Goal: Transaction & Acquisition: Purchase product/service

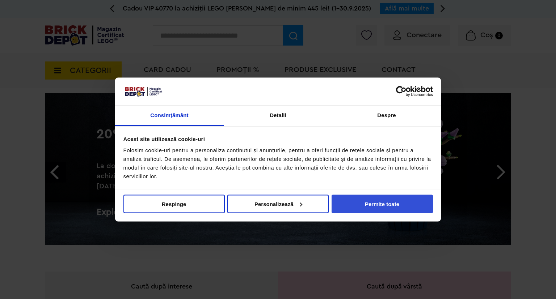
click at [380, 198] on button "Permite toate" at bounding box center [381, 204] width 101 height 18
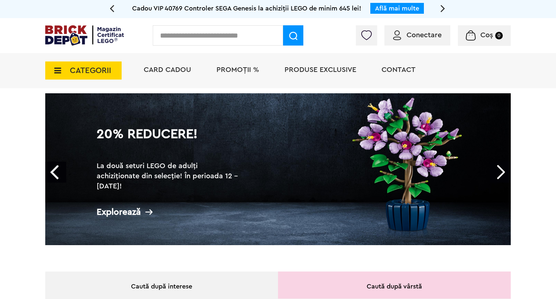
click at [161, 149] on h1 "20% Reducere!" at bounding box center [169, 141] width 145 height 26
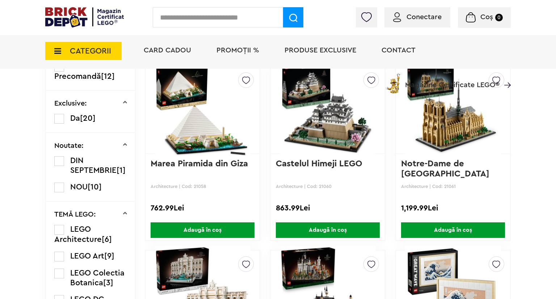
scroll to position [515, 0]
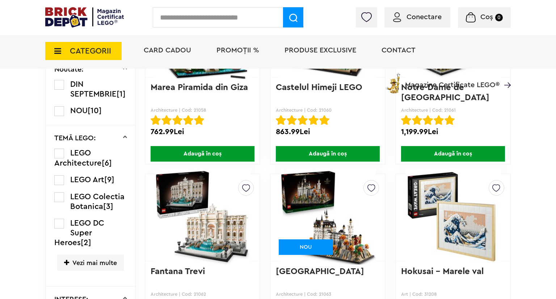
click at [80, 270] on span "Vezi mai multe" at bounding box center [90, 263] width 67 height 16
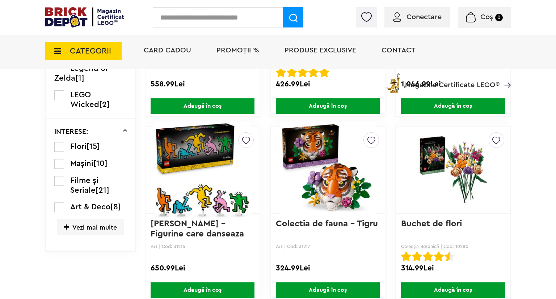
scroll to position [1126, 0]
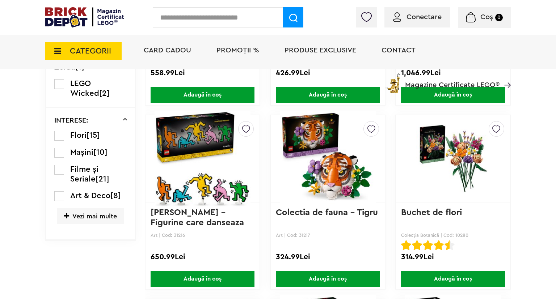
click at [89, 224] on span "Vezi mai multe" at bounding box center [90, 216] width 67 height 16
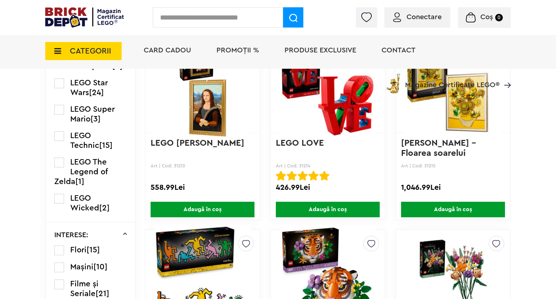
scroll to position [706, 0]
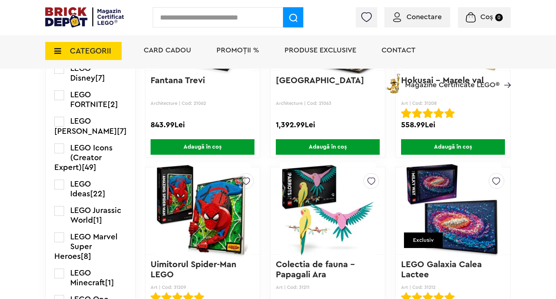
click at [195, 17] on input "text" at bounding box center [218, 17] width 130 height 20
type input "******"
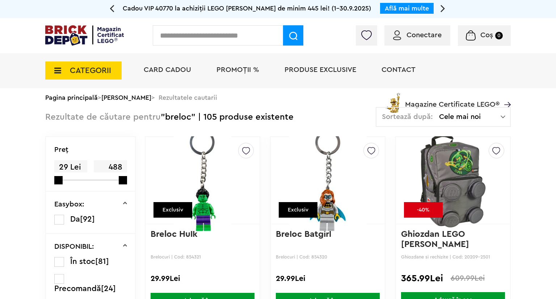
click at [410, 36] on span "Conectare" at bounding box center [423, 34] width 35 height 7
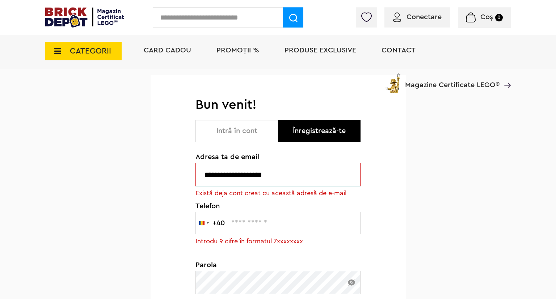
scroll to position [76, 0]
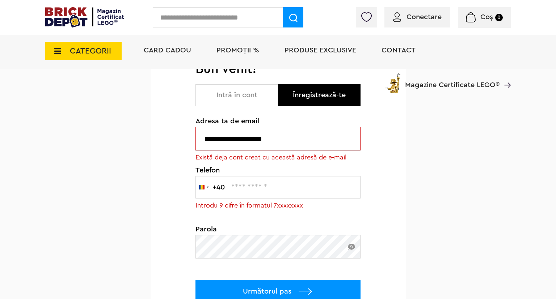
click at [255, 185] on input "text" at bounding box center [277, 187] width 165 height 22
type input "*********"
click input "**********" at bounding box center [0, 0] width 0 height 0
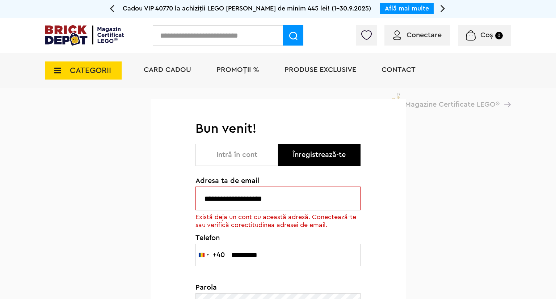
click at [226, 153] on button "Intră în cont" at bounding box center [236, 155] width 82 height 22
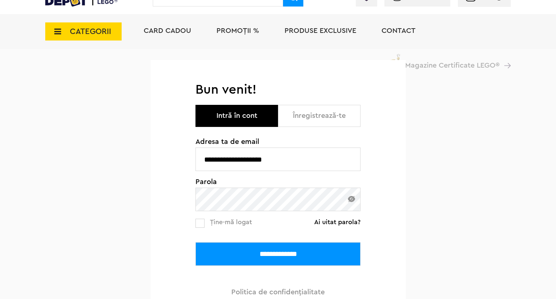
scroll to position [114, 0]
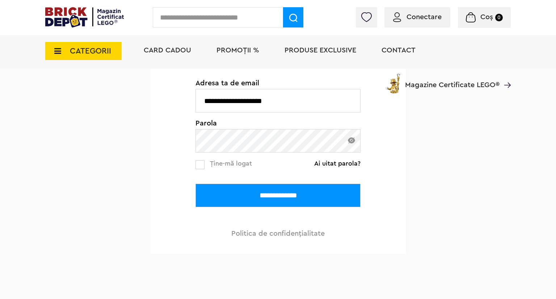
click at [199, 169] on div "**********" at bounding box center [277, 183] width 165 height 47
click at [278, 206] on input "**********" at bounding box center [277, 196] width 165 height 24
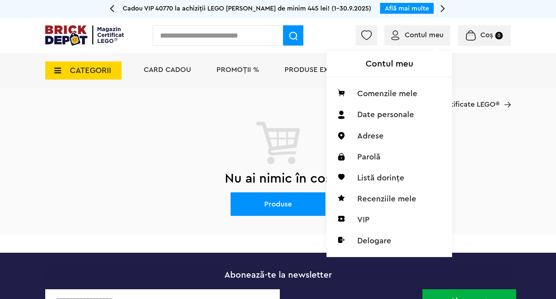
click at [423, 29] on div "Contul meu Contul meu Comenzile mele Date personale Adrese Parolă Listă dorințe…" at bounding box center [417, 35] width 66 height 20
click at [361, 221] on li "VIP" at bounding box center [389, 219] width 114 height 21
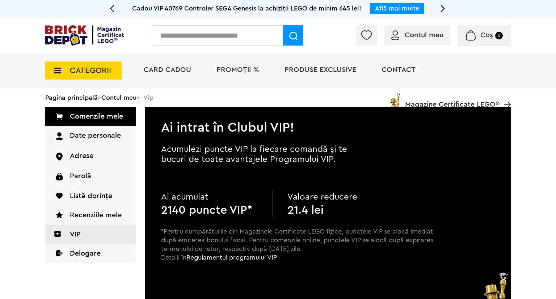
click at [240, 69] on span "PROMOȚII %" at bounding box center [237, 69] width 43 height 7
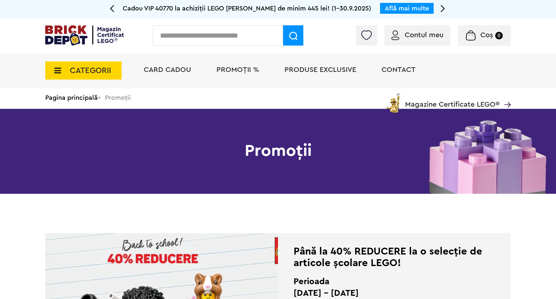
click at [335, 72] on span "Produse exclusive" at bounding box center [320, 69] width 72 height 7
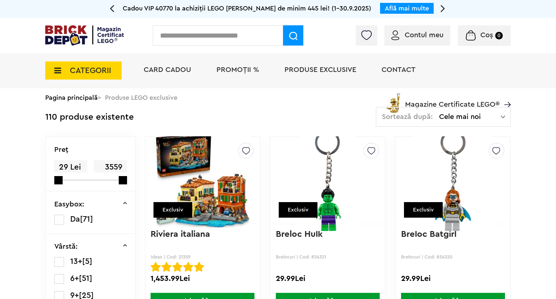
click at [475, 113] on span "Cele mai noi" at bounding box center [470, 116] width 62 height 7
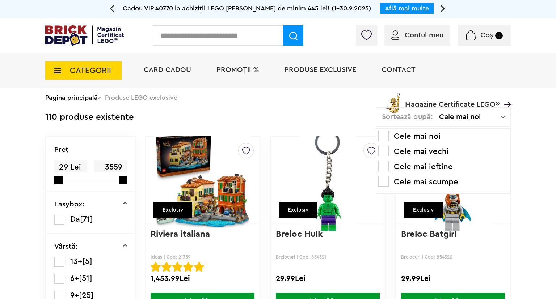
click at [397, 167] on li "Cele mai ieftine" at bounding box center [443, 167] width 130 height 12
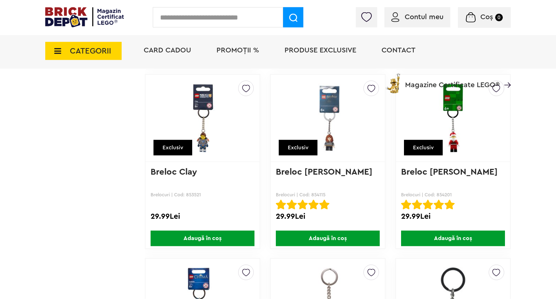
scroll to position [1184, 0]
click at [442, 240] on span "Adaugă în coș" at bounding box center [453, 238] width 104 height 16
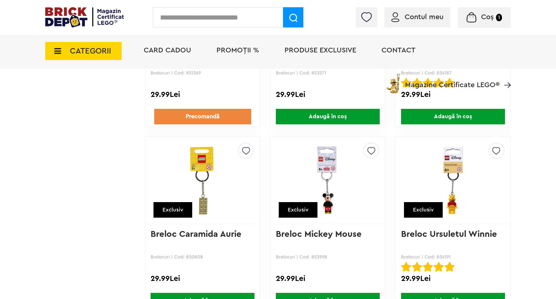
scroll to position [1528, 0]
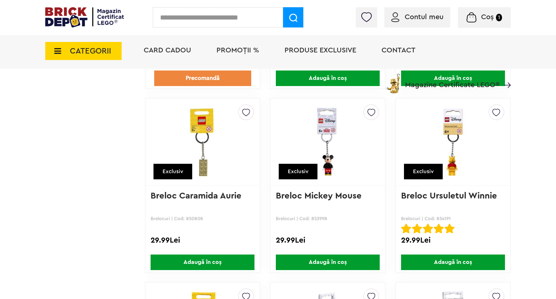
click at [329, 257] on span "Adaugă în coș" at bounding box center [328, 263] width 104 height 16
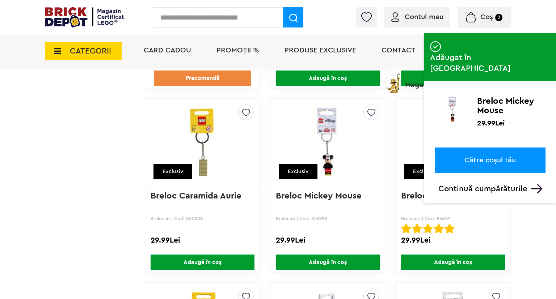
click at [466, 261] on span "Adaugă în coș" at bounding box center [453, 263] width 104 height 16
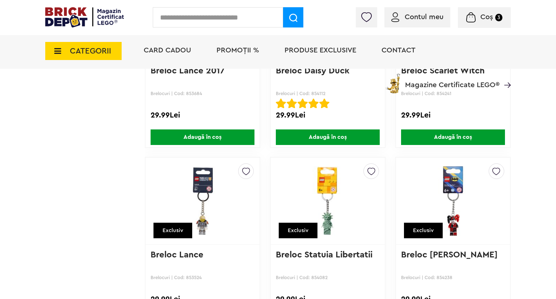
scroll to position [764, 0]
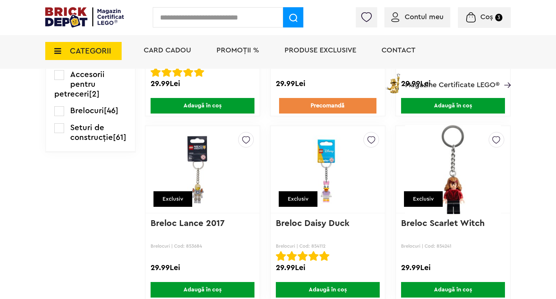
click at [481, 287] on span "Adaugă în coș" at bounding box center [453, 290] width 104 height 16
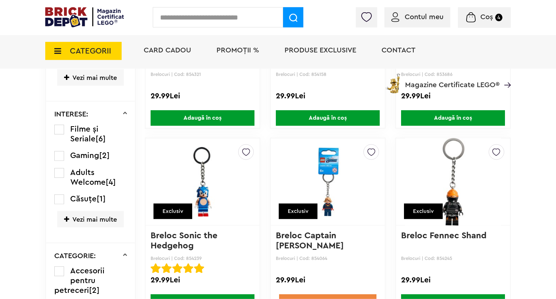
scroll to position [573, 0]
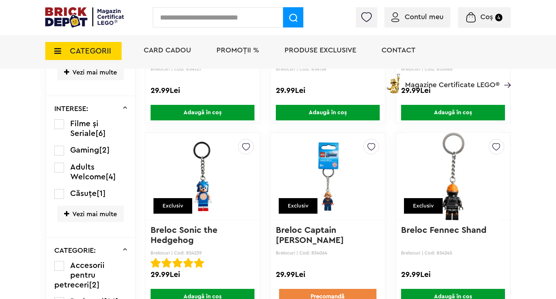
click at [202, 296] on span "Adaugă în coș" at bounding box center [203, 297] width 104 height 16
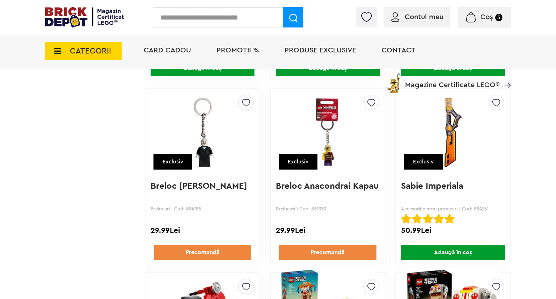
scroll to position [2866, 0]
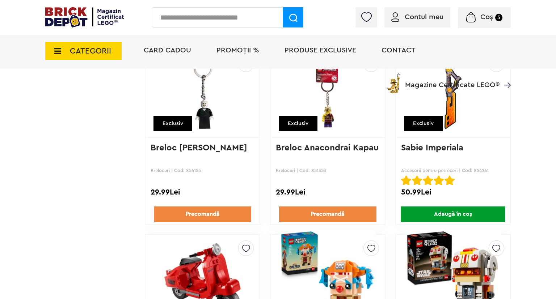
click at [245, 12] on input "text" at bounding box center [218, 17] width 130 height 20
type input "******"
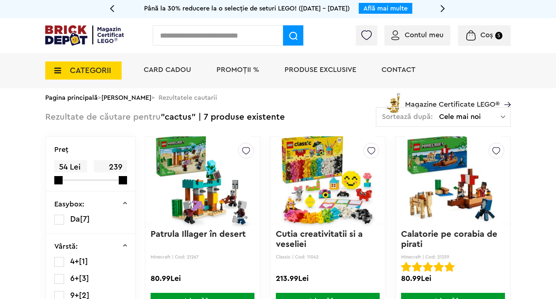
click at [480, 33] on span "Coș 5" at bounding box center [484, 34] width 36 height 7
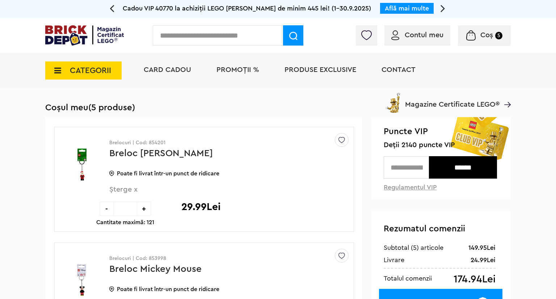
click at [84, 67] on span "CATEGORII" at bounding box center [90, 71] width 41 height 8
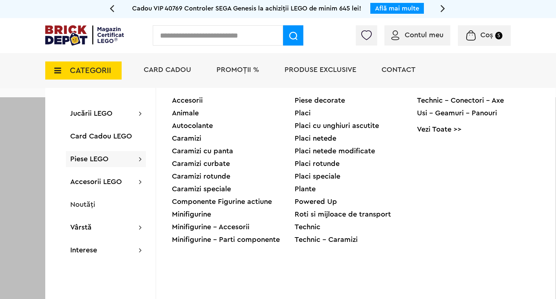
click at [246, 72] on span "PROMOȚII %" at bounding box center [237, 69] width 43 height 7
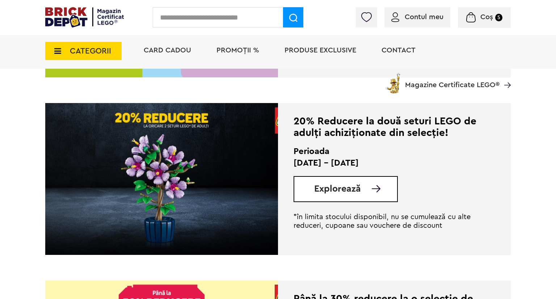
scroll to position [496, 0]
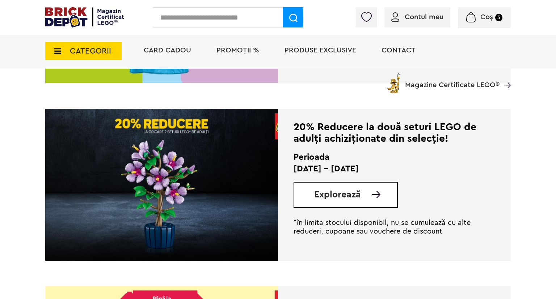
click at [338, 198] on span "Explorează" at bounding box center [337, 194] width 47 height 9
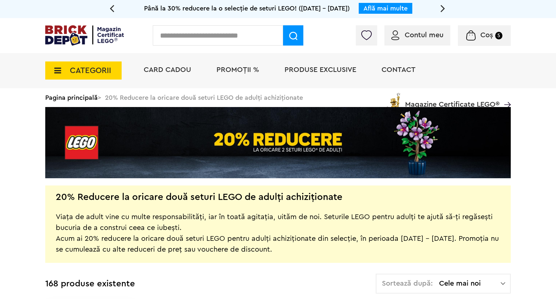
scroll to position [153, 0]
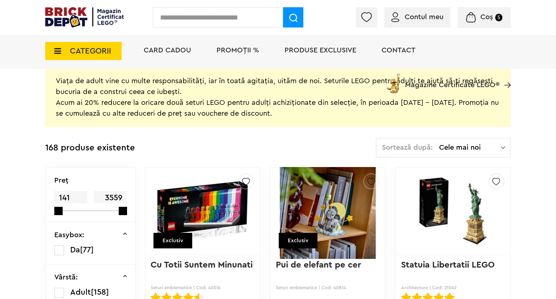
click at [494, 144] on span "Cele mai noi" at bounding box center [470, 147] width 62 height 7
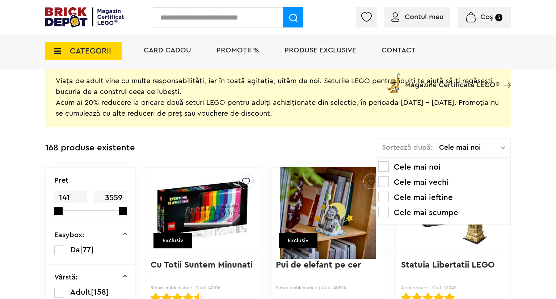
click at [444, 198] on li "Cele mai ieftine" at bounding box center [443, 198] width 130 height 12
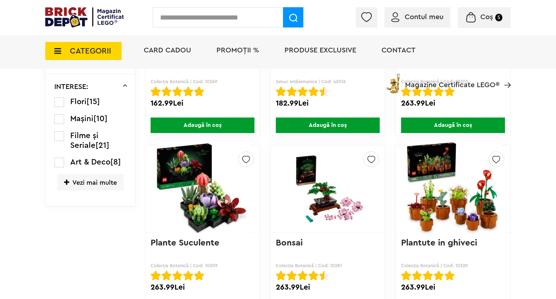
scroll to position [782, 0]
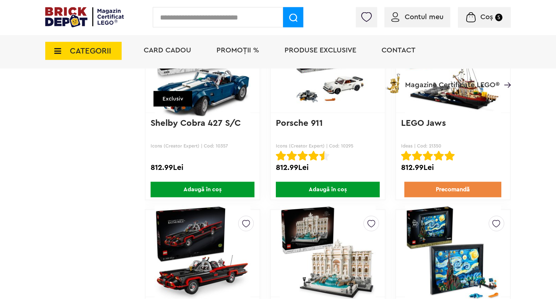
scroll to position [5711, 0]
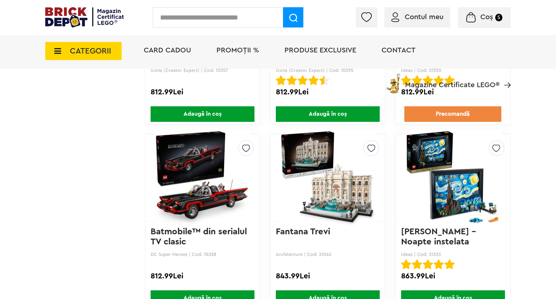
drag, startPoint x: 539, startPoint y: 183, endPoint x: 526, endPoint y: 193, distance: 16.6
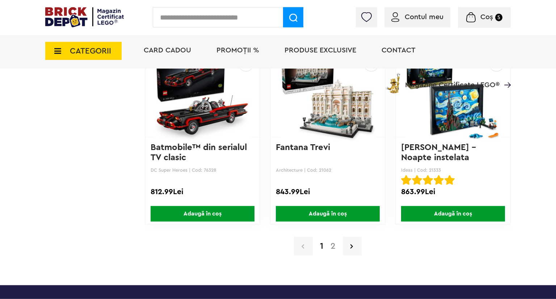
scroll to position [5826, 0]
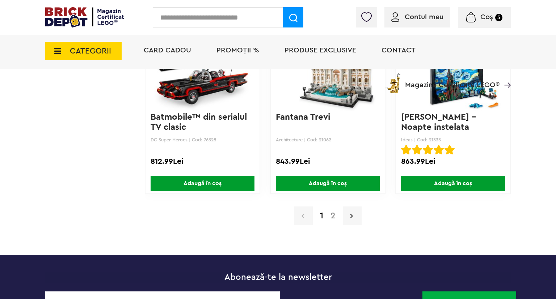
click at [353, 209] on link at bounding box center [352, 216] width 19 height 19
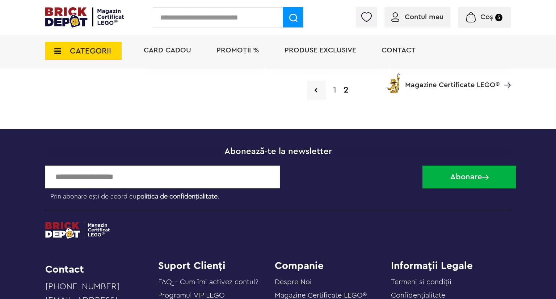
scroll to position [4732, 0]
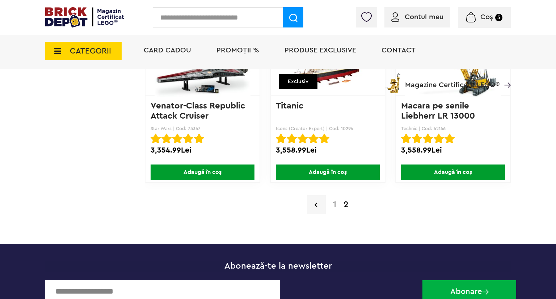
click at [335, 200] on link "1" at bounding box center [334, 204] width 10 height 9
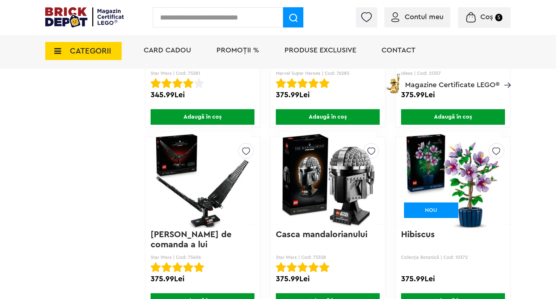
scroll to position [2254, 0]
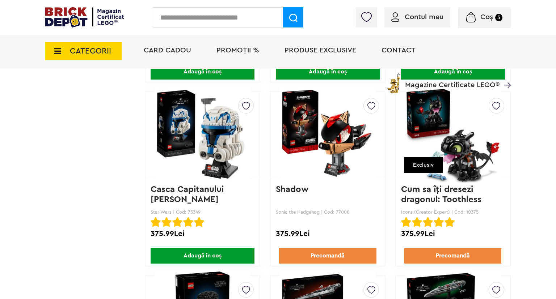
drag, startPoint x: 514, startPoint y: 166, endPoint x: 522, endPoint y: 204, distance: 38.9
drag, startPoint x: 522, startPoint y: 216, endPoint x: 530, endPoint y: 217, distance: 8.0
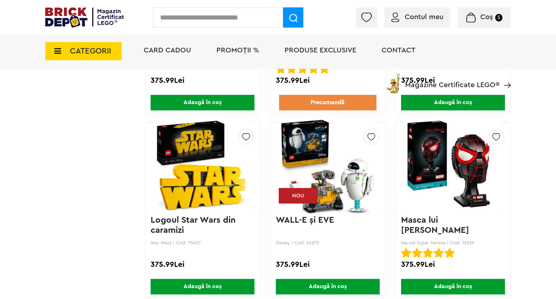
scroll to position [2598, 0]
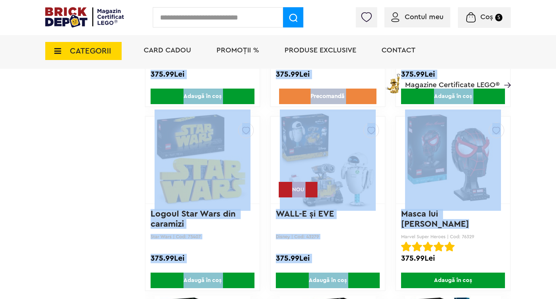
drag, startPoint x: 522, startPoint y: 219, endPoint x: 519, endPoint y: 223, distance: 4.7
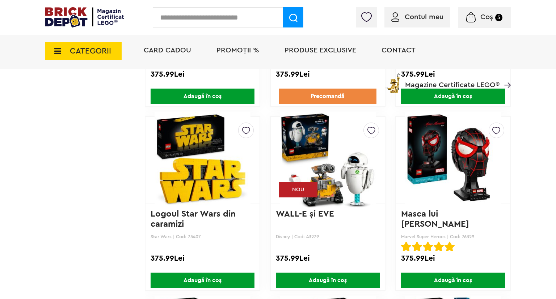
drag, startPoint x: 526, startPoint y: 226, endPoint x: 516, endPoint y: 222, distance: 11.0
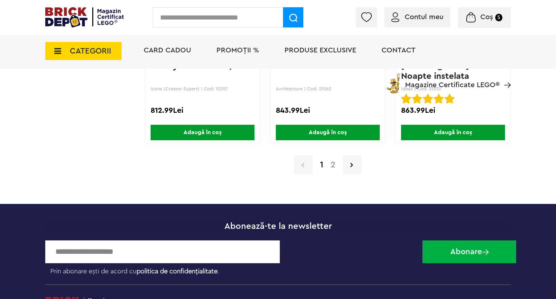
scroll to position [5846, 0]
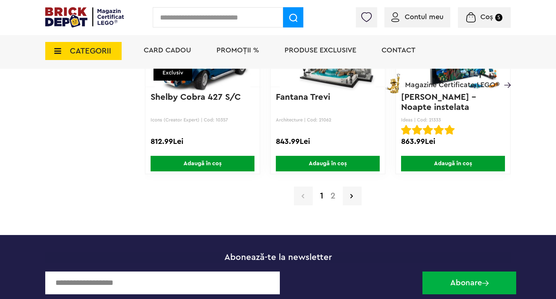
click at [332, 192] on link "2" at bounding box center [333, 196] width 12 height 9
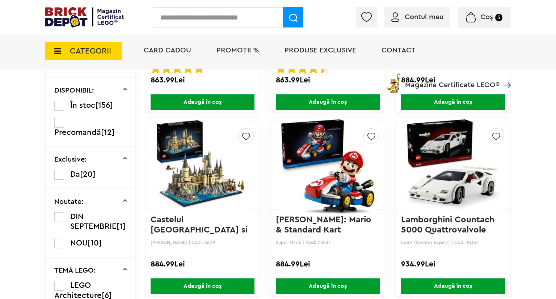
scroll to position [229, 0]
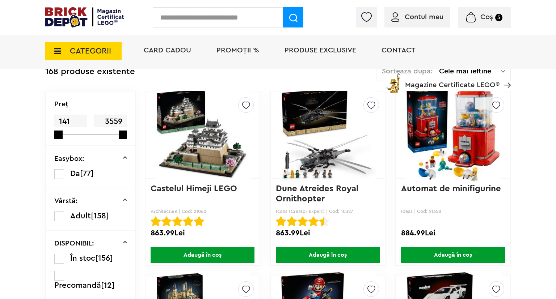
click at [454, 67] on div "Card Cadou PROMOȚII % Produse exclusive Contact Magazine Certificate LEGO®" at bounding box center [323, 64] width 374 height 60
click at [457, 69] on div "Card Cadou PROMOȚII % Produse exclusive Contact Magazine Certificate LEGO®" at bounding box center [323, 64] width 374 height 60
click at [459, 72] on li "Magazine Certificate LEGO®" at bounding box center [447, 81] width 127 height 25
click at [504, 72] on link "Magazine Certificate LEGO®" at bounding box center [504, 75] width 11 height 7
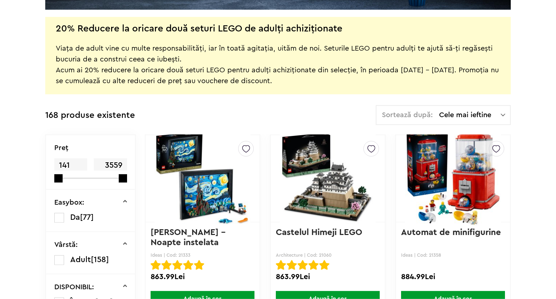
scroll to position [153, 0]
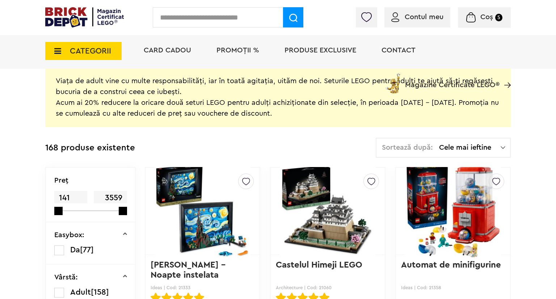
drag, startPoint x: 73, startPoint y: 84, endPoint x: 329, endPoint y: 115, distance: 258.4
click at [329, 93] on div "CATEGORII Jucării LEGO Card Cadou LEGO Animal Crossing Nou Architecture Nou Art…" at bounding box center [277, 64] width 465 height 60
click at [330, 115] on div "Viața de adult vine cu multe responsabilități, iar în toată agitația, uităm de …" at bounding box center [278, 92] width 444 height 54
drag, startPoint x: 361, startPoint y: 115, endPoint x: 144, endPoint y: 97, distance: 217.5
click at [144, 97] on div "Viața de adult vine cu multe responsabilități, iar în toată agitația, uităm de …" at bounding box center [278, 92] width 444 height 54
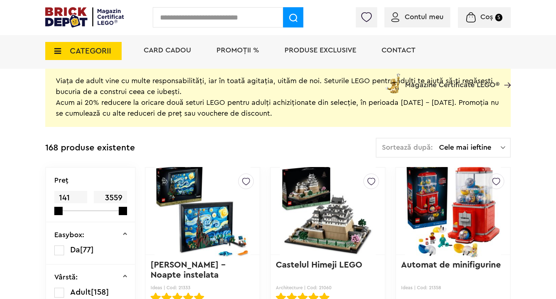
drag, startPoint x: 155, startPoint y: 96, endPoint x: 234, endPoint y: 98, distance: 78.9
click at [156, 96] on div "Viața de adult vine cu multe responsabilități, iar în toată agitația, uităm de …" at bounding box center [278, 92] width 444 height 54
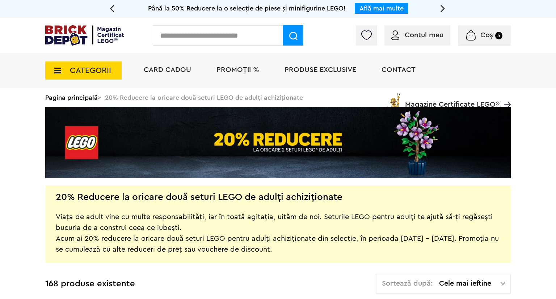
scroll to position [76, 0]
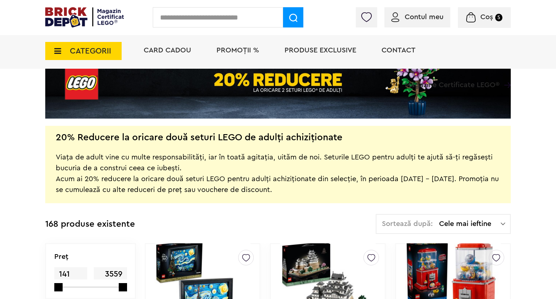
click at [453, 223] on span "Cele mai ieftine" at bounding box center [470, 223] width 62 height 7
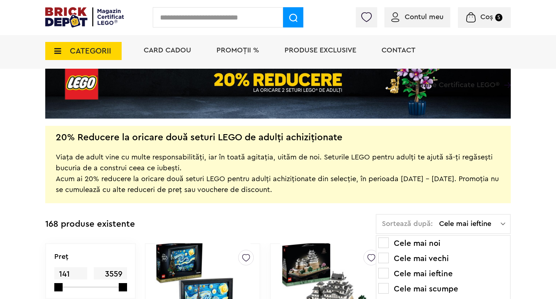
click at [445, 271] on li "Cele mai ieftine" at bounding box center [443, 274] width 130 height 12
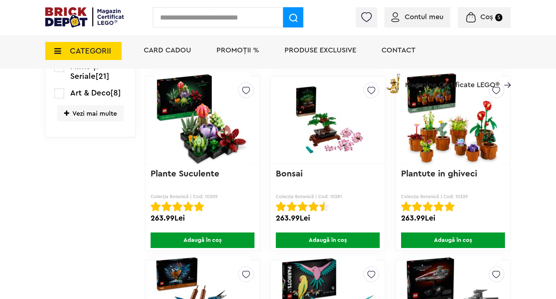
scroll to position [567, 0]
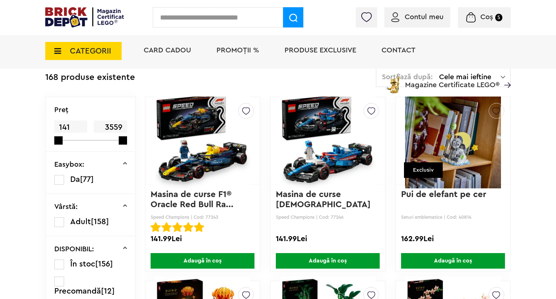
scroll to position [0, 0]
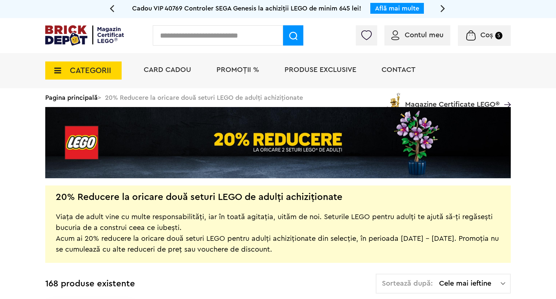
click at [106, 70] on span "CATEGORII" at bounding box center [90, 71] width 41 height 8
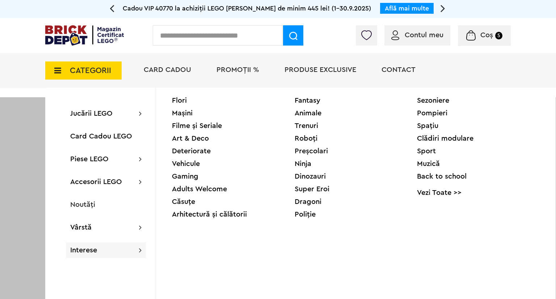
click at [413, 263] on div "Flori Mașini Filme și Seriale Art & Deco Deteriorate Vehicule Gaming Adults Wel…" at bounding box center [355, 206] width 399 height 237
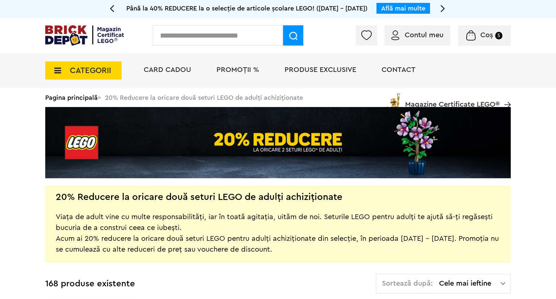
click at [77, 99] on div "CATEGORII Jucării LEGO Card Cadou LEGO Animal Crossing Nou Architecture Nou Art…" at bounding box center [277, 83] width 465 height 60
click at [85, 75] on span "CATEGORII" at bounding box center [90, 71] width 41 height 8
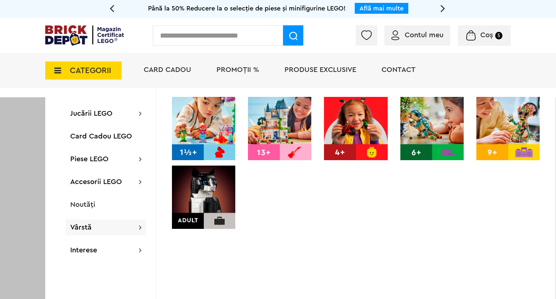
click at [39, 197] on div at bounding box center [278, 246] width 556 height 299
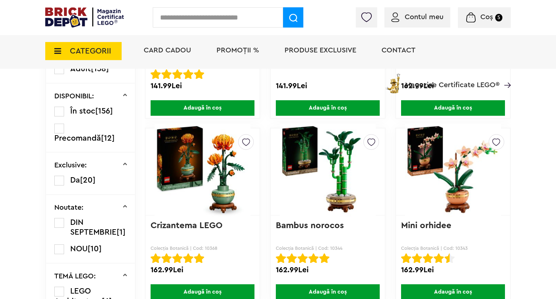
scroll to position [382, 0]
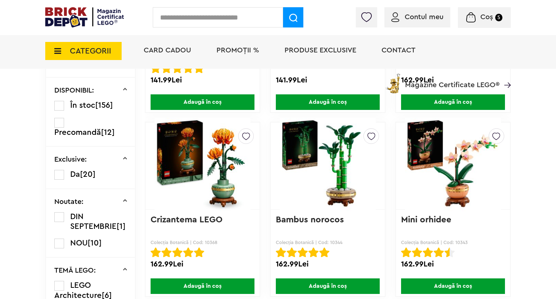
click at [483, 21] on span "Coș" at bounding box center [486, 16] width 13 height 7
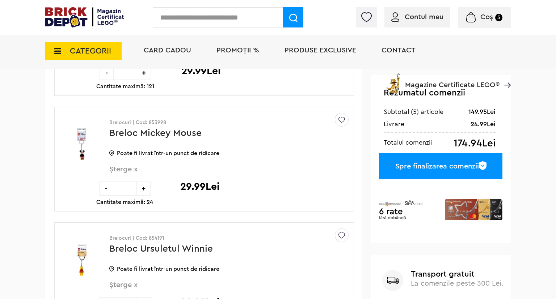
scroll to position [38, 0]
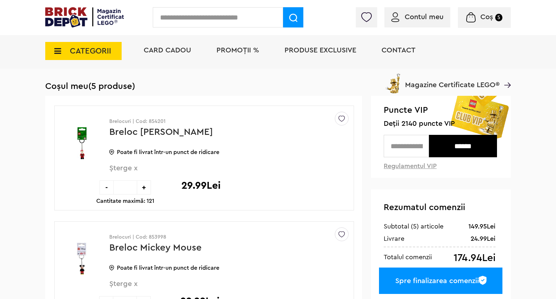
click at [396, 144] on input "text" at bounding box center [406, 146] width 45 height 22
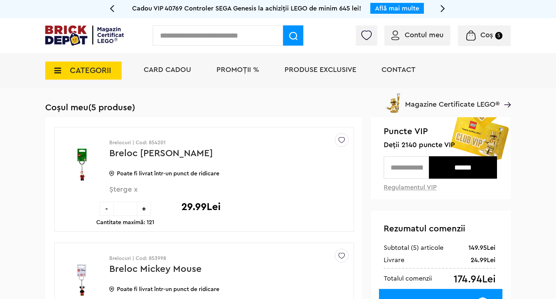
scroll to position [0, 0]
type input "****"
click at [474, 169] on input "******" at bounding box center [463, 167] width 68 height 22
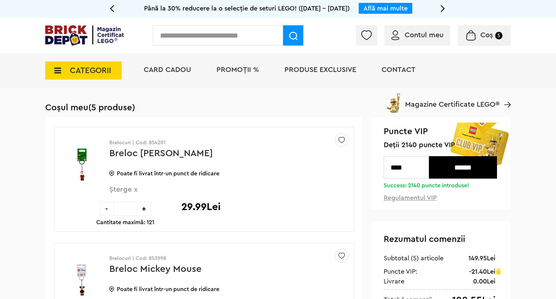
click at [216, 73] on span "PROMOȚII %" at bounding box center [237, 69] width 43 height 7
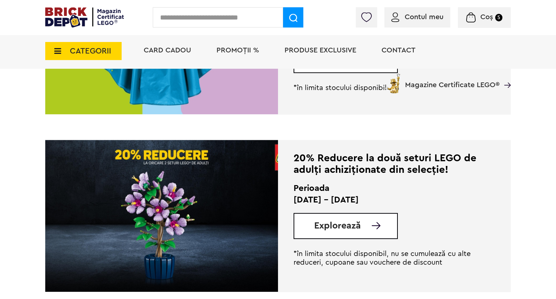
scroll to position [496, 0]
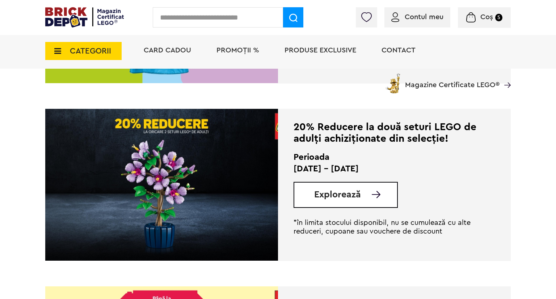
click at [344, 197] on span "Explorează" at bounding box center [337, 194] width 47 height 9
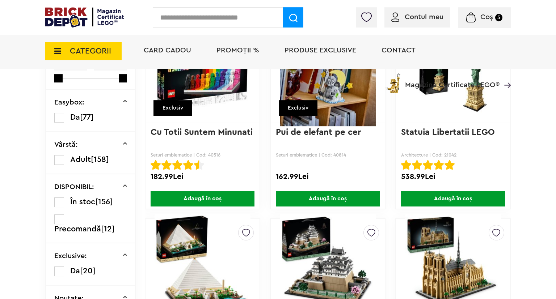
scroll to position [132, 0]
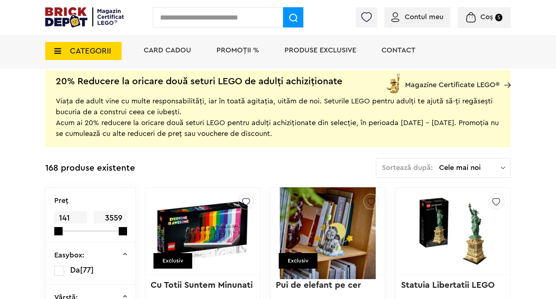
click at [418, 173] on div "Sortează după: Cele mai noi Cele mai noi Cele mai vechi Cele mai ieftine Cele m…" at bounding box center [443, 168] width 135 height 20
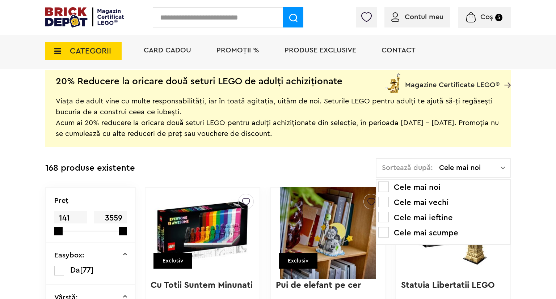
click at [438, 218] on li "Cele mai ieftine" at bounding box center [443, 218] width 130 height 12
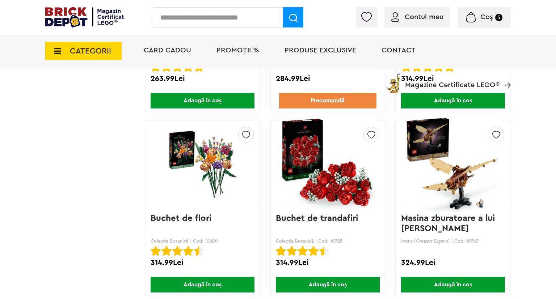
scroll to position [1337, 0]
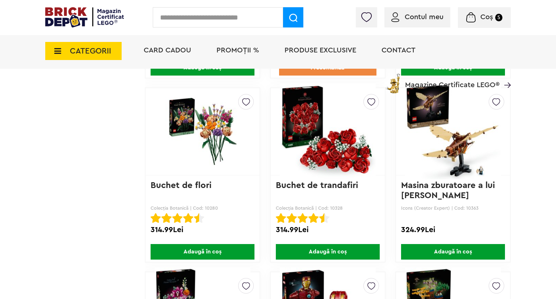
click at [69, 55] on span "CATEGORII" at bounding box center [83, 51] width 76 height 18
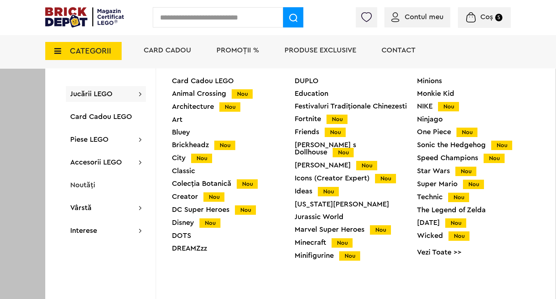
click at [428, 196] on div "Technic Nou" at bounding box center [478, 198] width 123 height 8
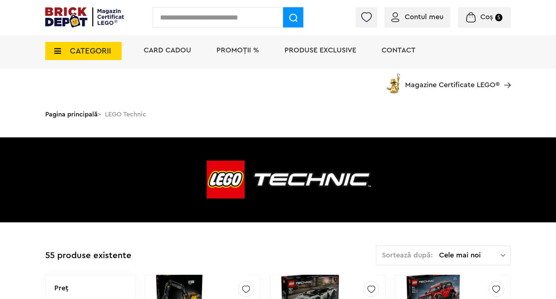
scroll to position [56, 0]
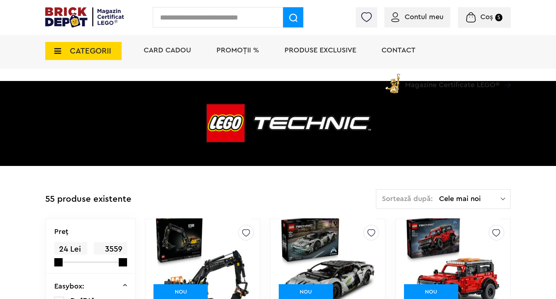
click at [471, 200] on span "Cele mai noi" at bounding box center [470, 198] width 62 height 7
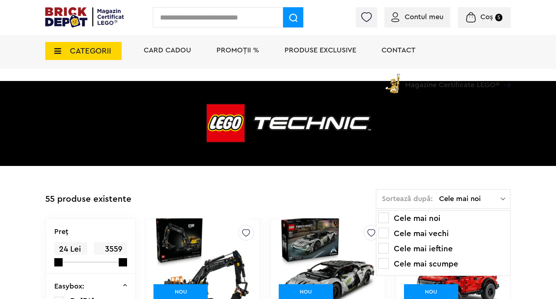
click at [440, 247] on li "Cele mai ieftine" at bounding box center [443, 249] width 130 height 12
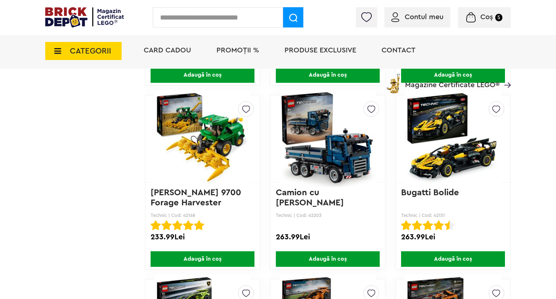
scroll to position [649, 0]
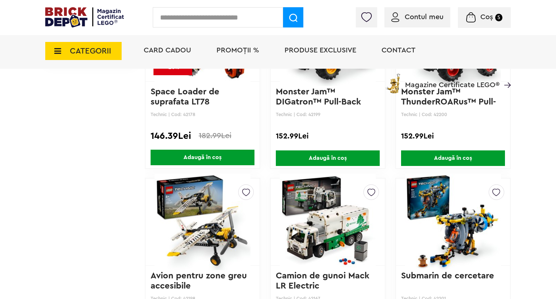
click at [76, 51] on span "CATEGORII" at bounding box center [90, 51] width 41 height 8
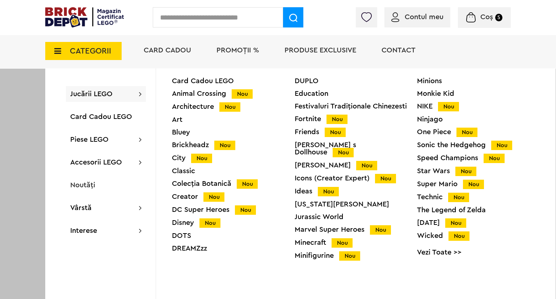
click at [439, 258] on div "Minions Monkie Kid NIKE Nou Ninjago One Piece Nou Sonic the Hedgehog Nou Speed …" at bounding box center [478, 169] width 123 height 184
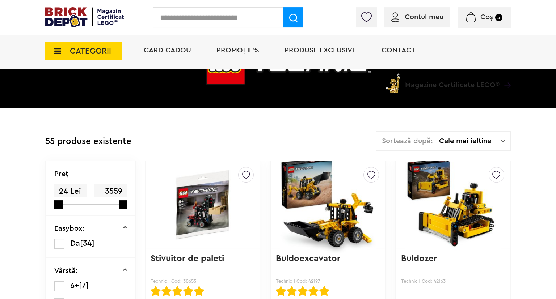
scroll to position [114, 0]
click at [476, 135] on div "Sortează după: Cele mai ieftine Cele mai noi Cele mai vechi Cele mai ieftine Ce…" at bounding box center [443, 141] width 135 height 20
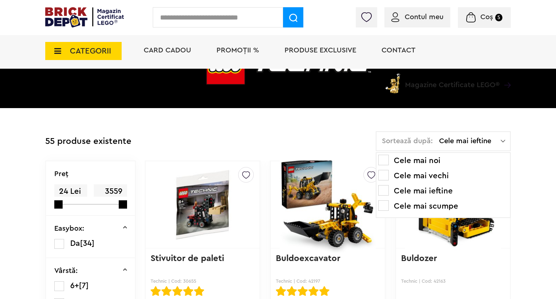
click at [435, 192] on li "Cele mai ieftine" at bounding box center [443, 191] width 130 height 12
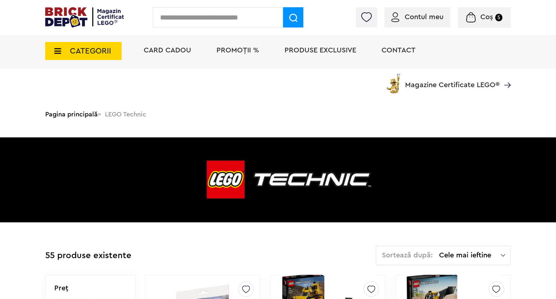
scroll to position [191, 0]
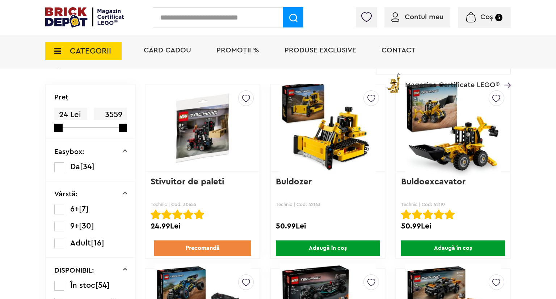
click at [83, 51] on span "CATEGORII" at bounding box center [90, 51] width 41 height 8
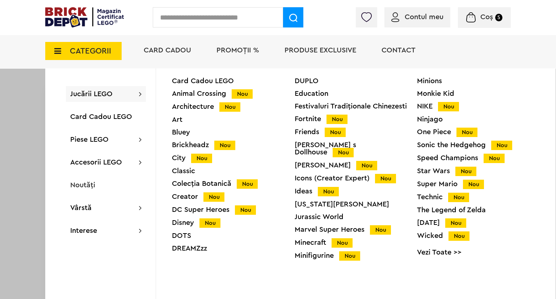
click at [444, 255] on link "Vezi Toate >>" at bounding box center [478, 252] width 123 height 7
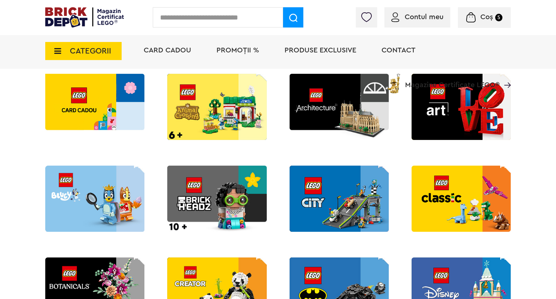
scroll to position [114, 0]
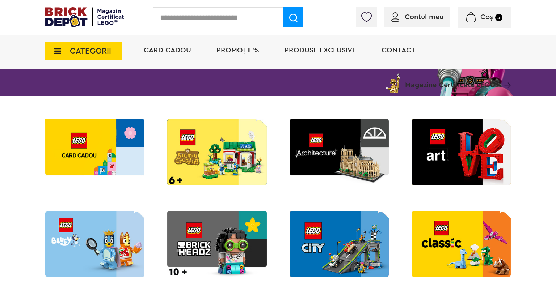
click at [455, 231] on img at bounding box center [460, 244] width 99 height 66
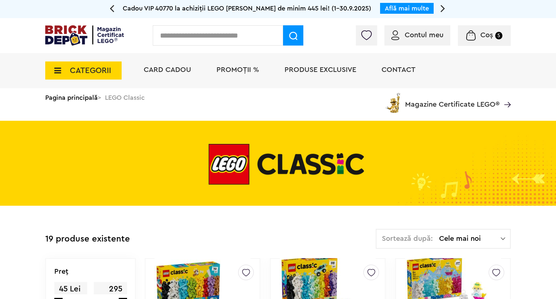
click at [449, 237] on span "Cele mai noi" at bounding box center [470, 238] width 62 height 7
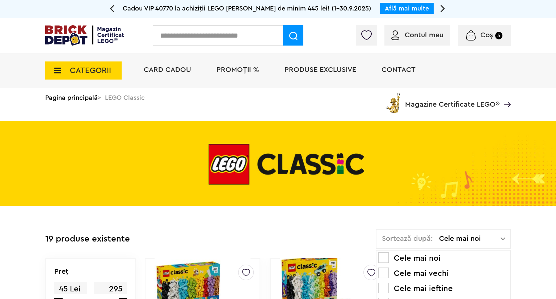
click at [435, 287] on li "Cele mai ieftine" at bounding box center [443, 289] width 130 height 12
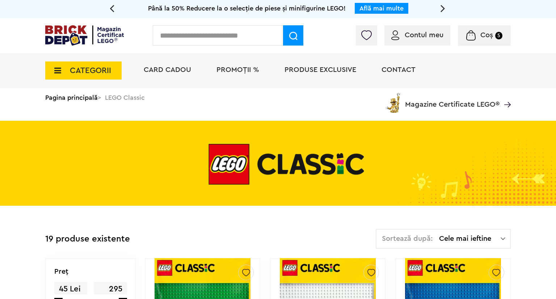
click at [212, 36] on input "text" at bounding box center [218, 35] width 130 height 20
type input "**"
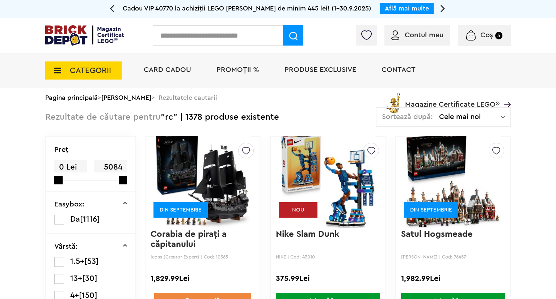
click at [455, 114] on span "Cele mai noi" at bounding box center [470, 116] width 62 height 7
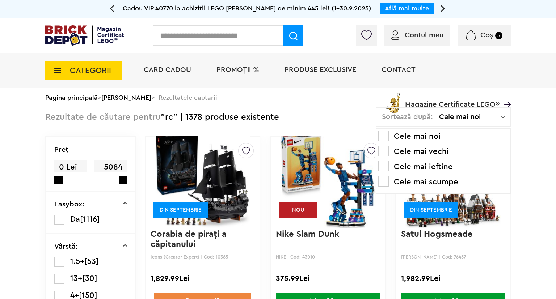
click at [457, 165] on li "Cele mai ieftine" at bounding box center [443, 167] width 130 height 12
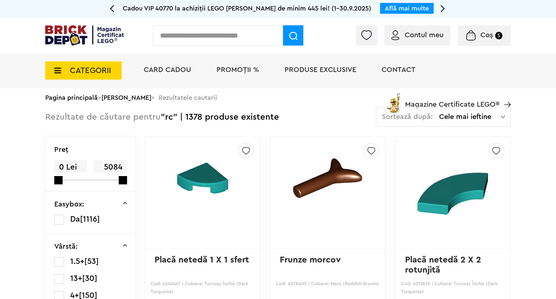
click at [211, 37] on input "text" at bounding box center [218, 35] width 130 height 20
type input "****"
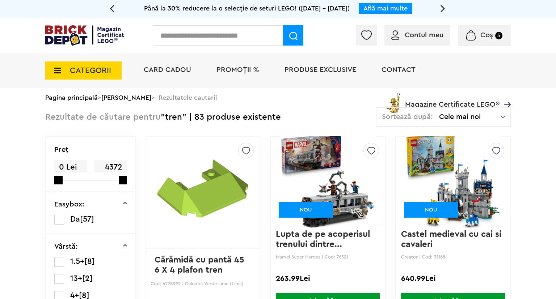
click at [77, 73] on span "CATEGORII" at bounding box center [90, 71] width 41 height 8
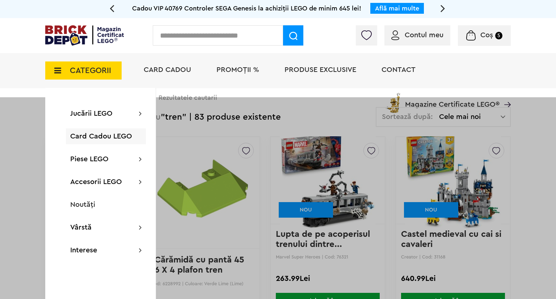
click at [525, 42] on div "Contul meu Contul meu Comenzile mele Date personale Adrese Parolă Listă dorințe…" at bounding box center [278, 35] width 556 height 35
click at [0, 160] on div at bounding box center [278, 246] width 556 height 299
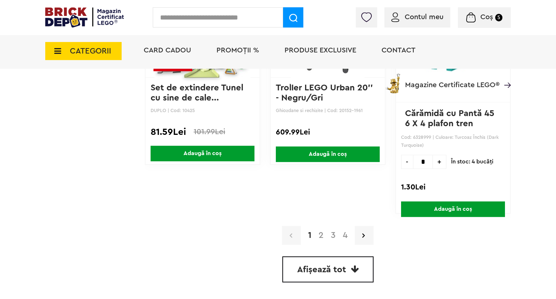
scroll to position [1910, 0]
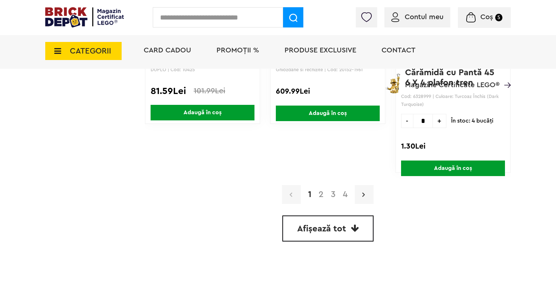
click at [359, 190] on link at bounding box center [364, 194] width 19 height 19
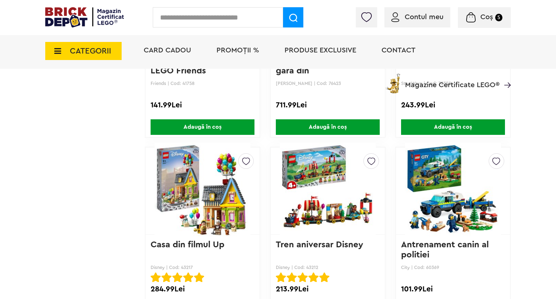
scroll to position [1681, 0]
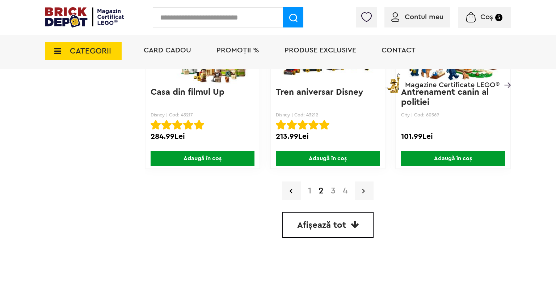
click at [359, 195] on link at bounding box center [364, 191] width 19 height 19
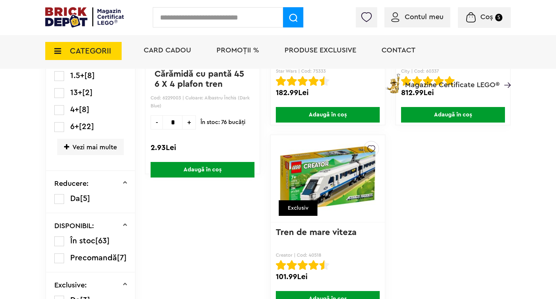
scroll to position [229, 0]
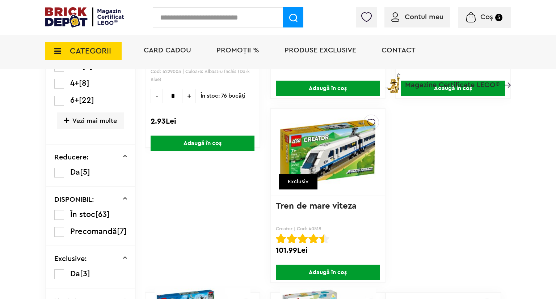
click at [325, 149] on img at bounding box center [328, 152] width 96 height 73
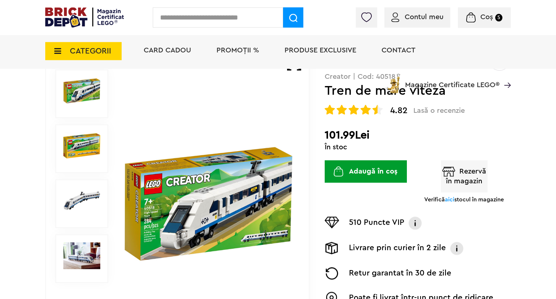
scroll to position [76, 0]
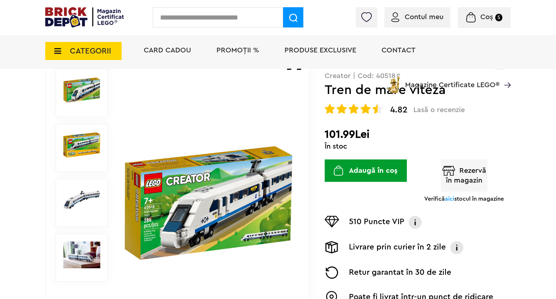
click at [82, 261] on img at bounding box center [81, 255] width 37 height 27
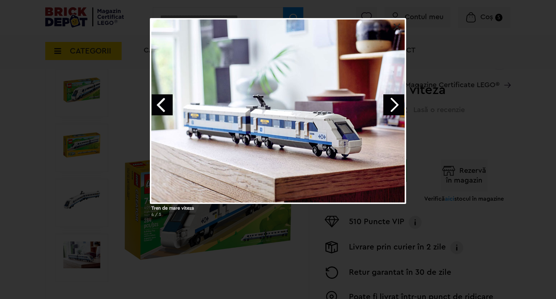
click at [396, 27] on link at bounding box center [396, 27] width 7 height 7
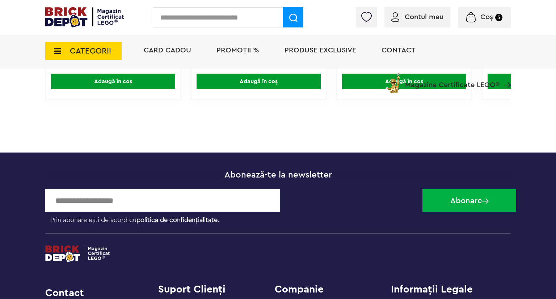
scroll to position [1108, 0]
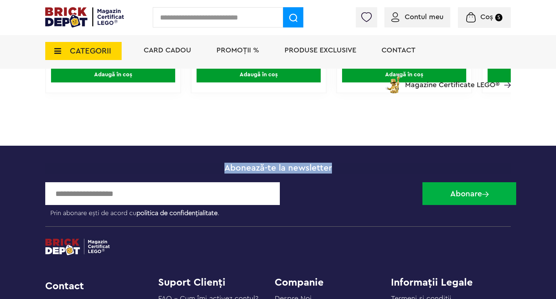
drag, startPoint x: 262, startPoint y: 164, endPoint x: 349, endPoint y: 167, distance: 86.6
click at [349, 167] on div "Abonează-te la newsletter" at bounding box center [277, 168] width 465 height 11
drag, startPoint x: 343, startPoint y: 201, endPoint x: 170, endPoint y: 167, distance: 176.2
click at [170, 167] on div "Abonează-te la newsletter Prin abonare ești de acord cu politica de confidenția…" at bounding box center [277, 168] width 465 height 11
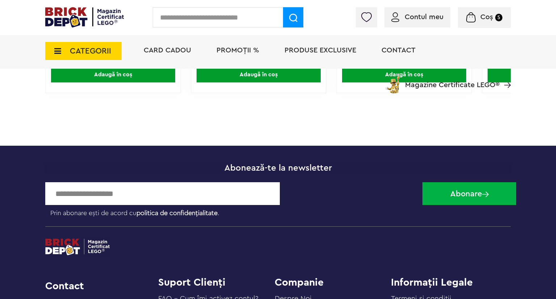
drag, startPoint x: 180, startPoint y: 166, endPoint x: 212, endPoint y: 166, distance: 31.8
click at [182, 166] on div "Abonează-te la newsletter" at bounding box center [277, 168] width 465 height 11
drag, startPoint x: 217, startPoint y: 167, endPoint x: 353, endPoint y: 165, distance: 136.1
click at [353, 165] on div "Abonează-te la newsletter" at bounding box center [277, 168] width 465 height 11
click at [363, 182] on div "Prin abonare ești de acord cu politica de confidențialitate ." at bounding box center [231, 199] width 372 height 35
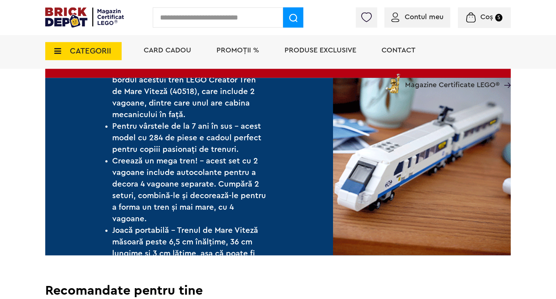
scroll to position [687, 0]
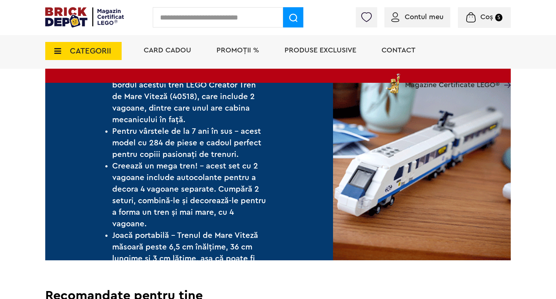
click at [160, 44] on li "Card Cadou" at bounding box center [167, 51] width 62 height 35
click at [164, 48] on span "Card Cadou" at bounding box center [167, 50] width 47 height 7
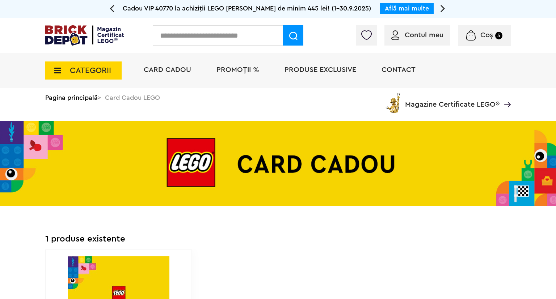
click at [161, 64] on li "Card Cadou" at bounding box center [167, 70] width 62 height 35
click at [175, 66] on span "Card Cadou" at bounding box center [167, 69] width 47 height 7
click at [245, 72] on span "PROMOȚII %" at bounding box center [237, 69] width 43 height 7
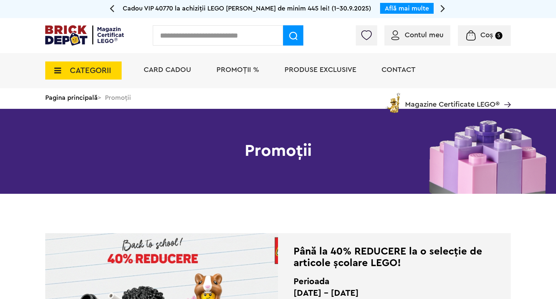
click at [405, 75] on li "Contact" at bounding box center [398, 70] width 48 height 35
click at [393, 68] on span "Contact" at bounding box center [398, 69] width 34 height 7
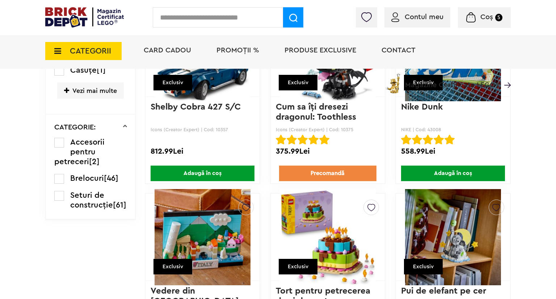
scroll to position [706, 0]
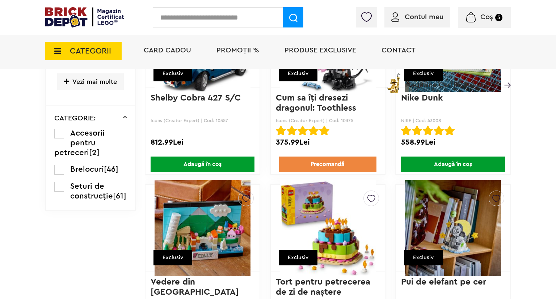
click at [483, 18] on span "Coș" at bounding box center [486, 16] width 13 height 7
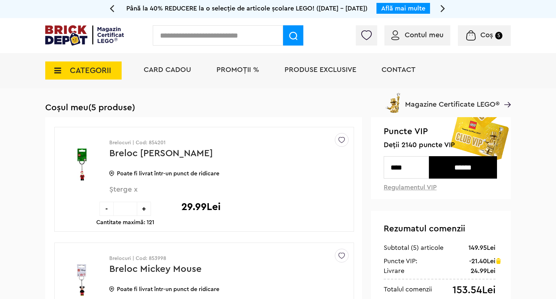
click at [177, 39] on input "text" at bounding box center [218, 35] width 130 height 20
type input "******"
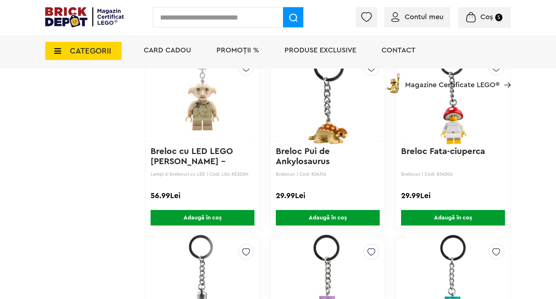
scroll to position [841, 0]
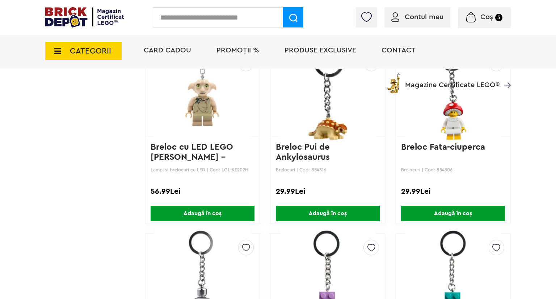
click at [434, 209] on span "Adaugă în coș" at bounding box center [453, 214] width 104 height 16
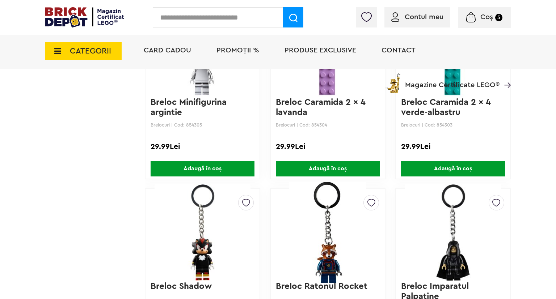
scroll to position [1184, 0]
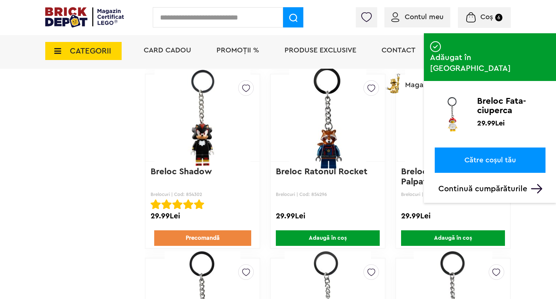
click at [305, 237] on span "Adaugă în coș" at bounding box center [328, 238] width 104 height 16
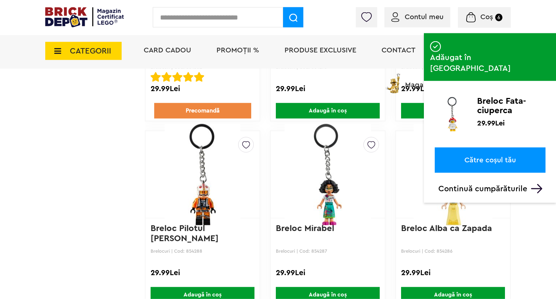
scroll to position [1337, 0]
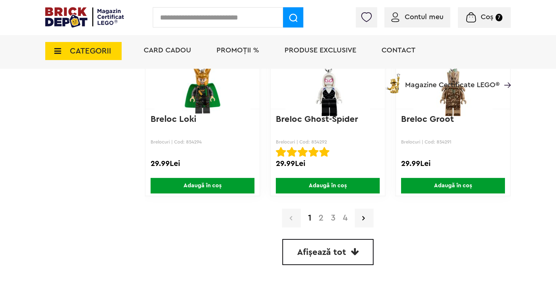
scroll to position [1643, 0]
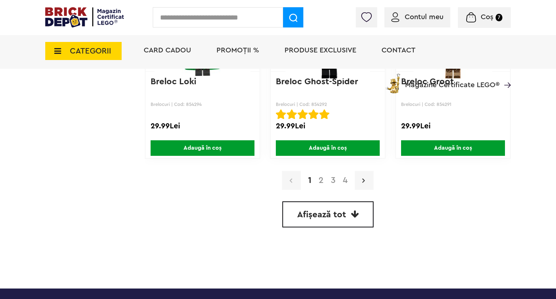
click at [357, 179] on link at bounding box center [364, 180] width 19 height 19
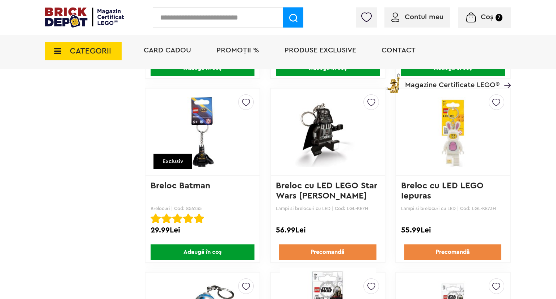
scroll to position [1355, 0]
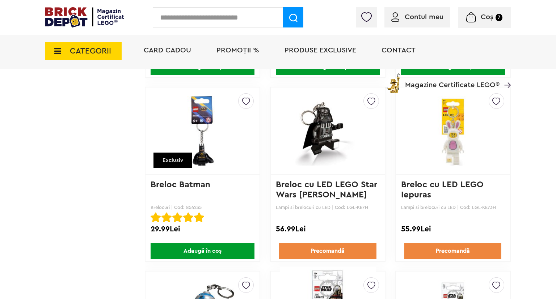
click at [483, 22] on div at bounding box center [455, 19] width 111 height 7
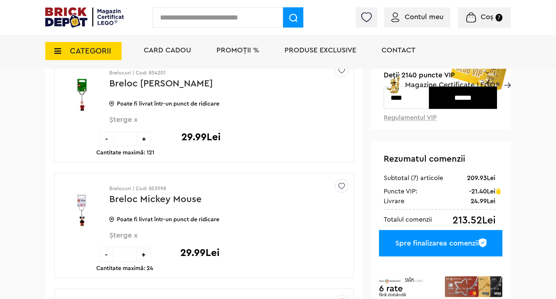
scroll to position [114, 0]
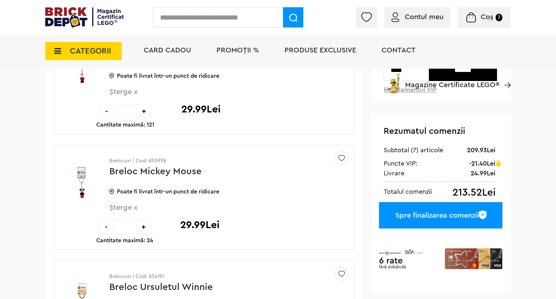
click at [403, 222] on div "Spre finalizarea comenzii" at bounding box center [440, 215] width 123 height 26
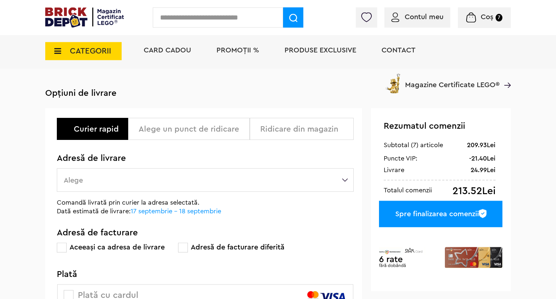
scroll to position [76, 0]
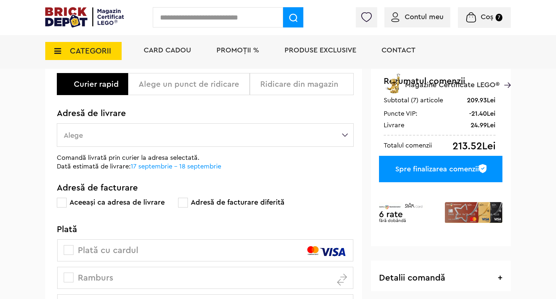
click at [137, 124] on label "Alege" at bounding box center [205, 135] width 297 height 24
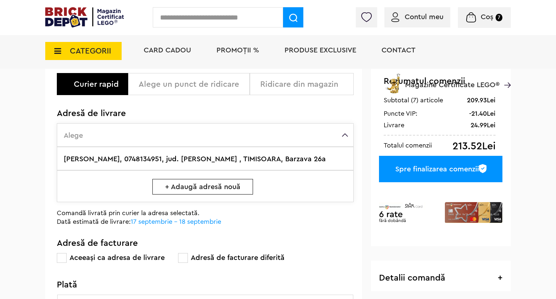
click at [137, 160] on label "[PERSON_NAME], 0748134951, jud. [PERSON_NAME] , TIMISOARA, Barzava 26a" at bounding box center [205, 159] width 297 height 24
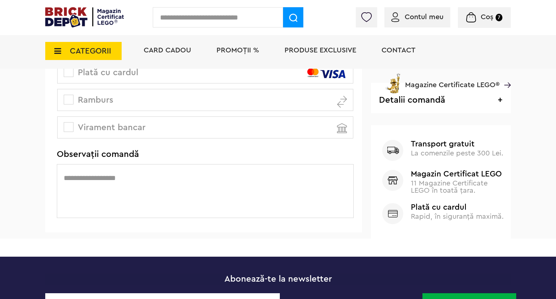
scroll to position [267, 0]
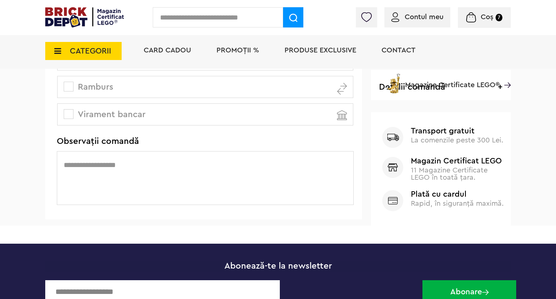
click at [176, 153] on textarea at bounding box center [205, 178] width 297 height 54
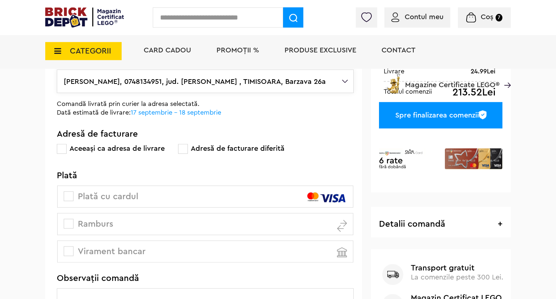
scroll to position [153, 0]
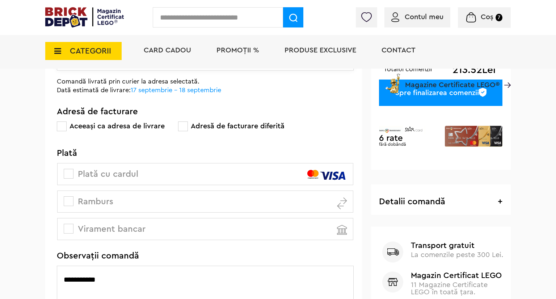
type textarea "**********"
click at [68, 175] on span at bounding box center [69, 174] width 10 height 10
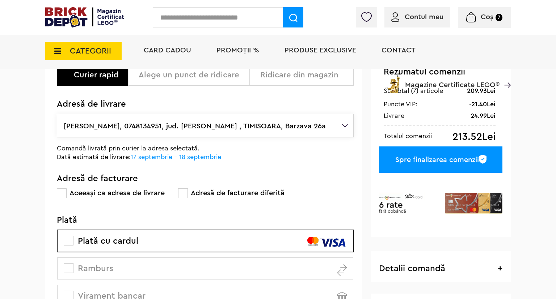
scroll to position [38, 0]
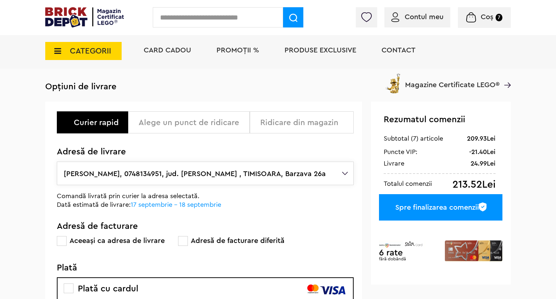
click at [418, 202] on div "Spre finalizarea comenzii" at bounding box center [440, 207] width 123 height 26
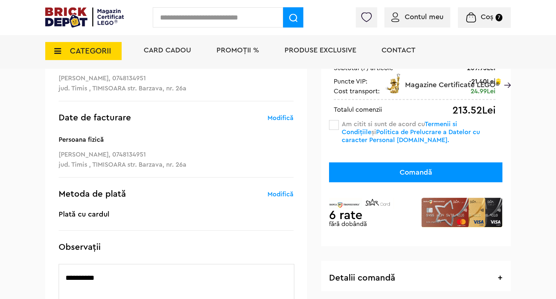
scroll to position [38, 0]
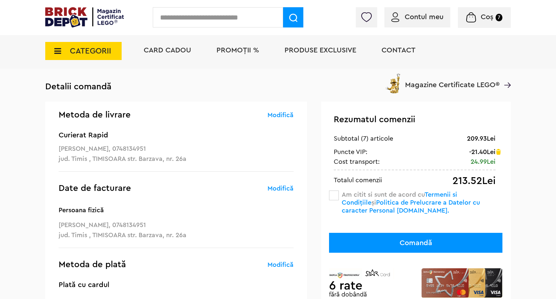
click at [334, 193] on span at bounding box center [334, 196] width 10 height 10
click at [381, 244] on button "Comandă" at bounding box center [415, 243] width 173 height 20
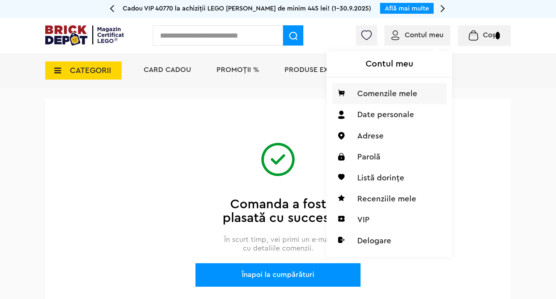
click at [390, 96] on li "Comenzile mele" at bounding box center [389, 93] width 114 height 21
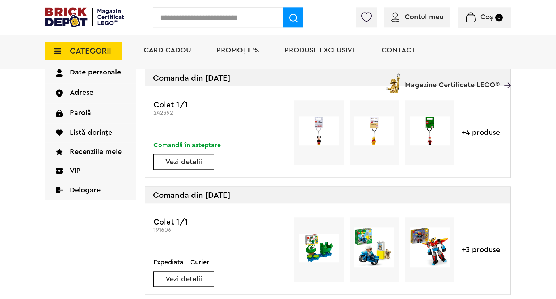
scroll to position [38, 0]
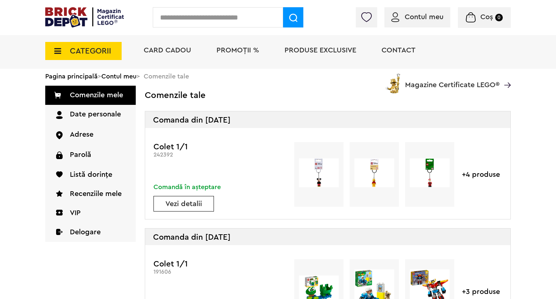
click at [181, 204] on link "Vezi detalii" at bounding box center [184, 203] width 60 height 7
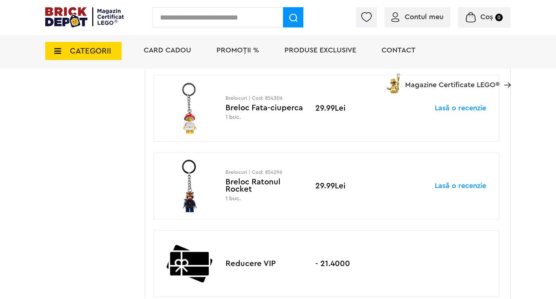
scroll to position [649, 0]
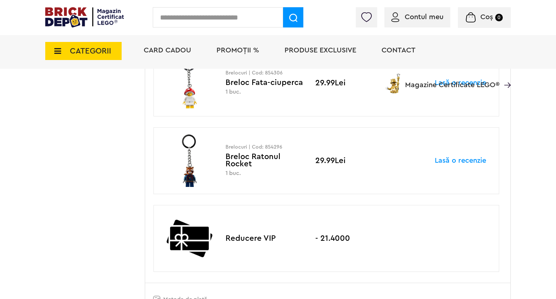
click at [191, 187] on img at bounding box center [189, 161] width 54 height 52
click at [249, 165] on div "Brelocuri | Cod: 854296 Breloc Ratonul Rocket 1 buc." at bounding box center [265, 161] width 81 height 32
click at [247, 150] on p "Brelocuri | Cod: 854296" at bounding box center [265, 147] width 81 height 5
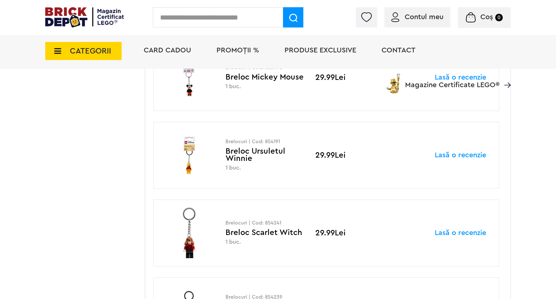
scroll to position [76, 0]
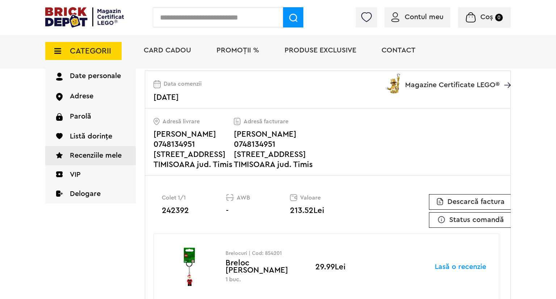
click at [81, 155] on link "Recenziile mele" at bounding box center [90, 155] width 90 height 19
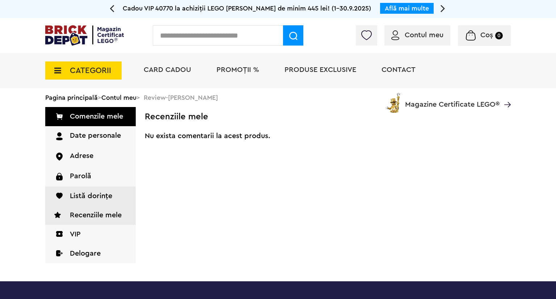
click at [82, 195] on link "Listă dorințe" at bounding box center [90, 196] width 90 height 19
